Goal: Task Accomplishment & Management: Manage account settings

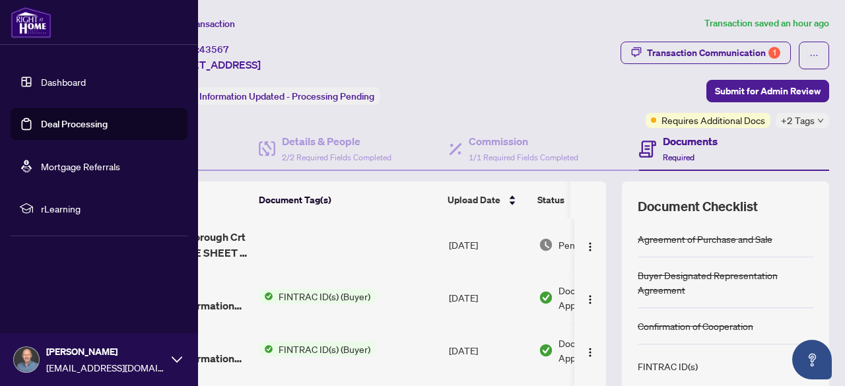
click at [28, 361] on img at bounding box center [26, 359] width 25 height 25
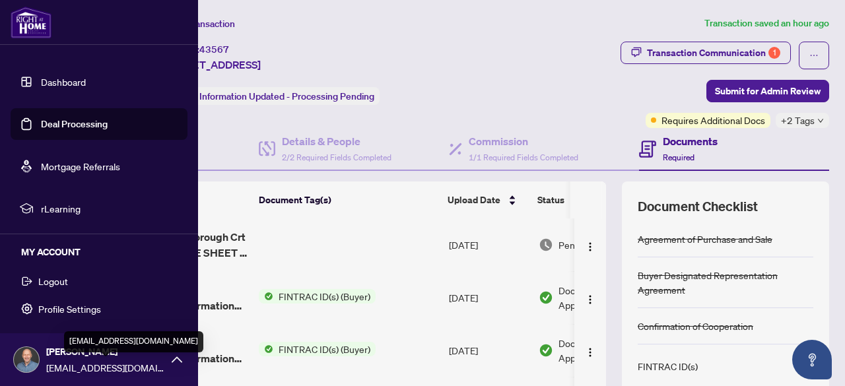
click at [120, 366] on span "[EMAIL_ADDRESS][DOMAIN_NAME]" at bounding box center [105, 368] width 119 height 15
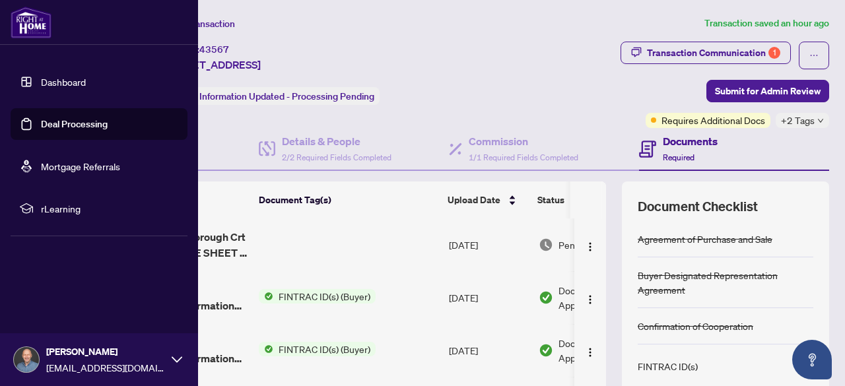
click at [175, 362] on icon at bounding box center [177, 360] width 11 height 11
click at [61, 287] on span "Logout" at bounding box center [53, 281] width 30 height 21
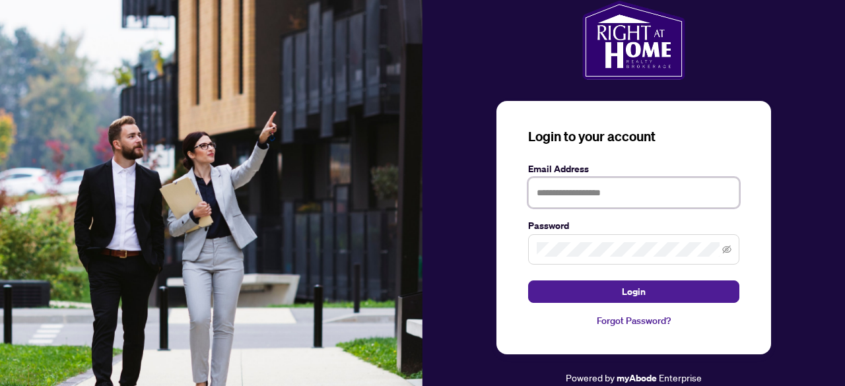
type input "**********"
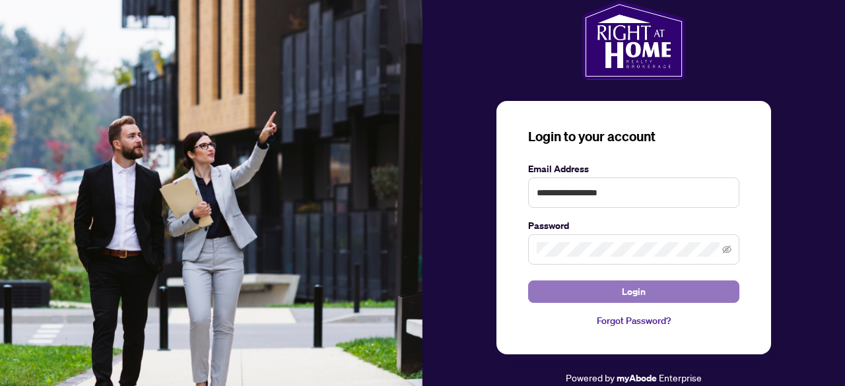
click at [602, 288] on button "Login" at bounding box center [633, 292] width 211 height 22
